Goal: Check status: Check status

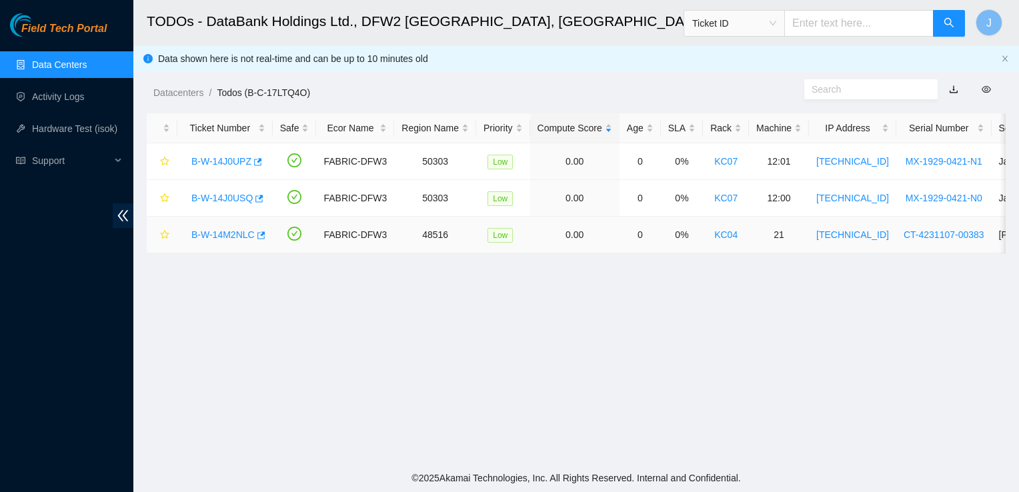
scroll to position [358, 0]
click at [218, 156] on link "B-W-14J0UPZ" at bounding box center [221, 161] width 60 height 11
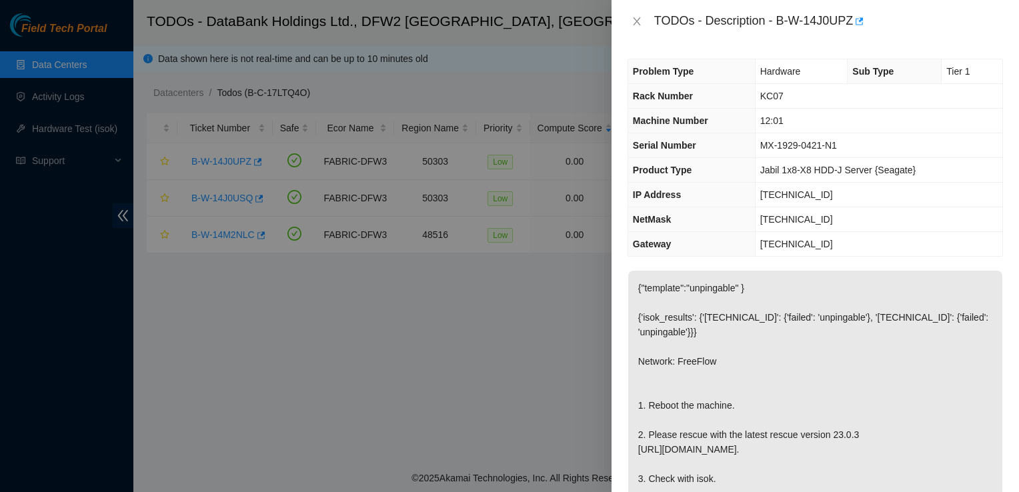
scroll to position [0, 0]
click at [368, 300] on div at bounding box center [509, 246] width 1019 height 492
click at [61, 63] on div at bounding box center [509, 246] width 1019 height 492
click at [630, 18] on button "Close" at bounding box center [637, 21] width 19 height 13
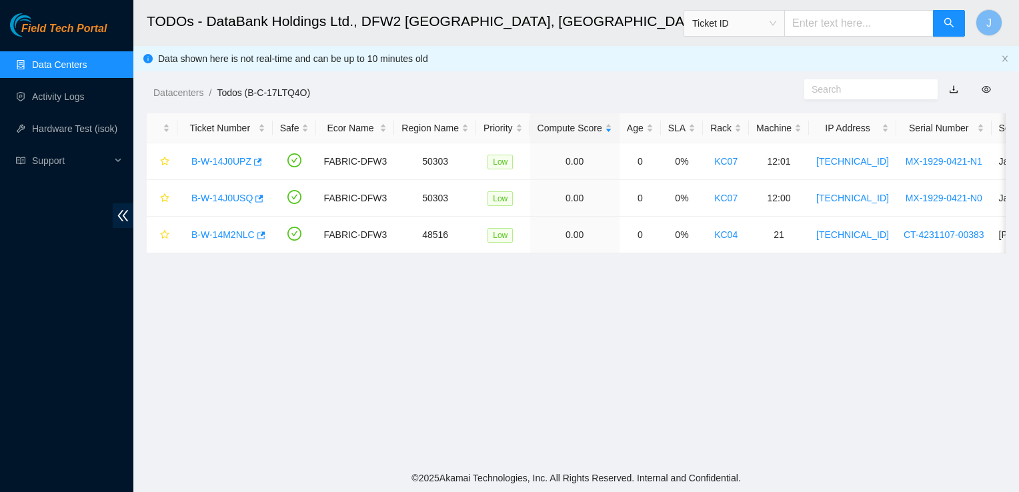
click at [87, 68] on link "Data Centers" at bounding box center [59, 64] width 55 height 11
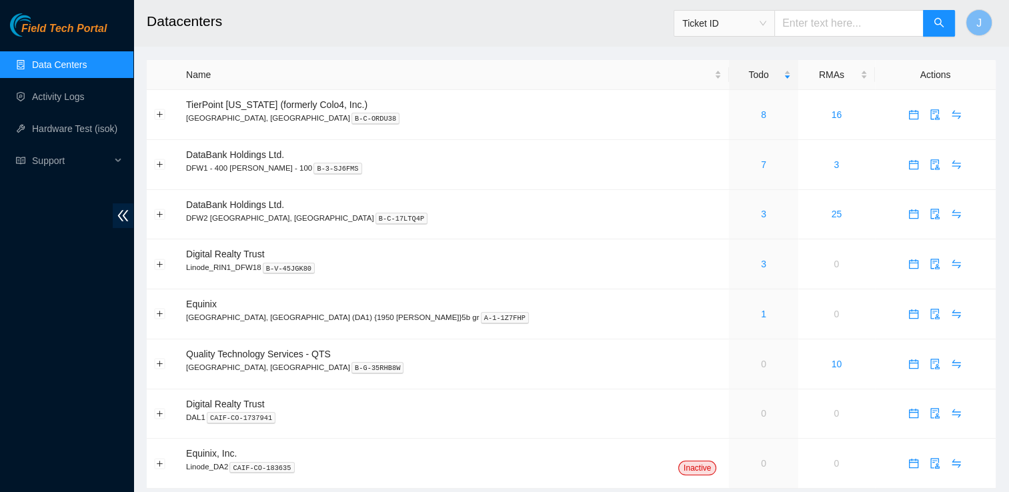
click at [79, 61] on link "Data Centers" at bounding box center [59, 64] width 55 height 11
click at [208, 214] on p "DFW2 [GEOGRAPHIC_DATA], [GEOGRAPHIC_DATA] B-C-17LTQ4P" at bounding box center [454, 218] width 536 height 12
click at [761, 217] on link "3" at bounding box center [763, 214] width 5 height 11
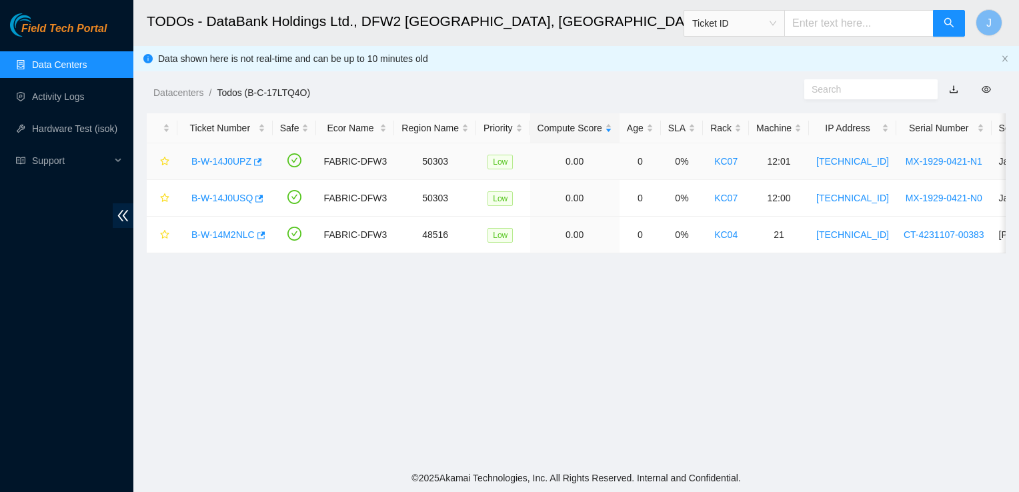
click at [229, 164] on link "B-W-14J0UPZ" at bounding box center [221, 161] width 60 height 11
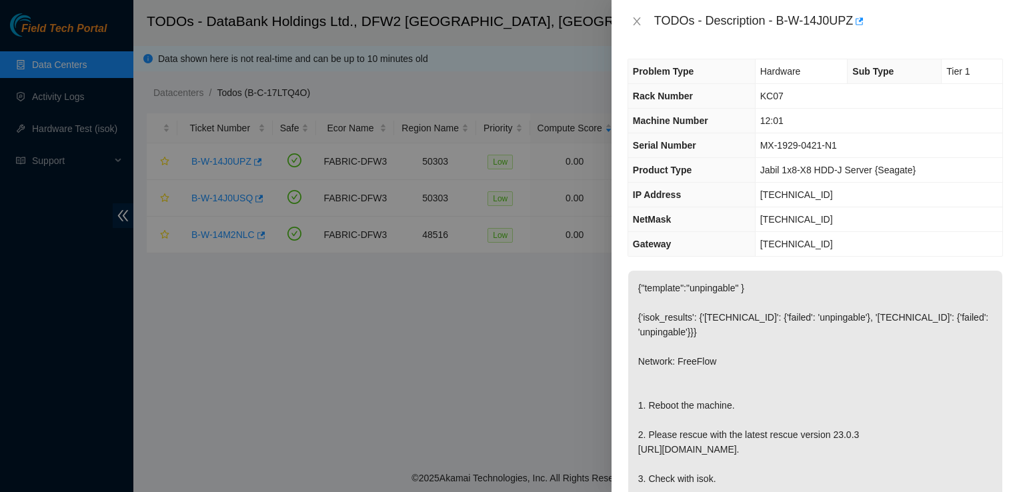
click at [848, 141] on td "MX-1929-0421-N1" at bounding box center [878, 145] width 247 height 25
click at [211, 211] on div at bounding box center [509, 246] width 1019 height 492
click at [629, 27] on button "Close" at bounding box center [637, 21] width 19 height 13
